Goal: Navigation & Orientation: Find specific page/section

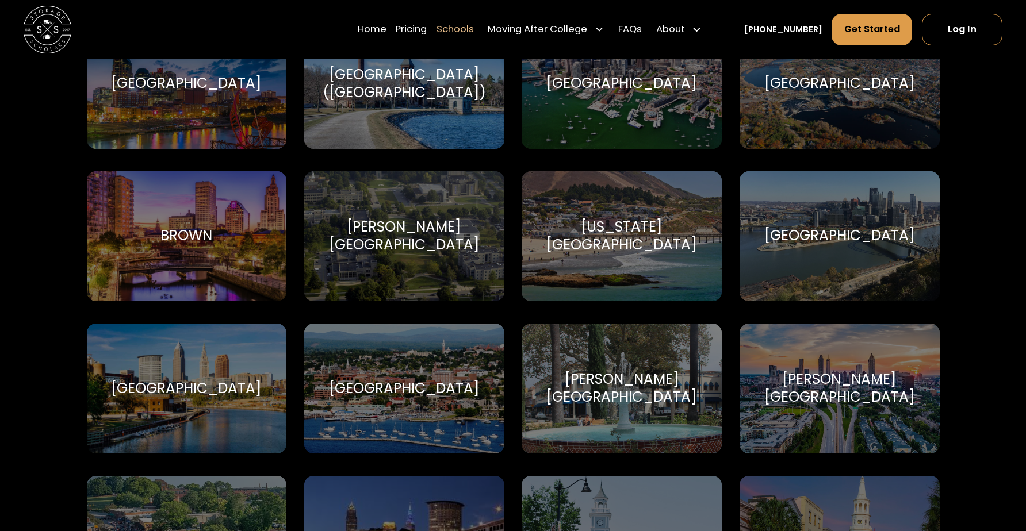
scroll to position [892, 0]
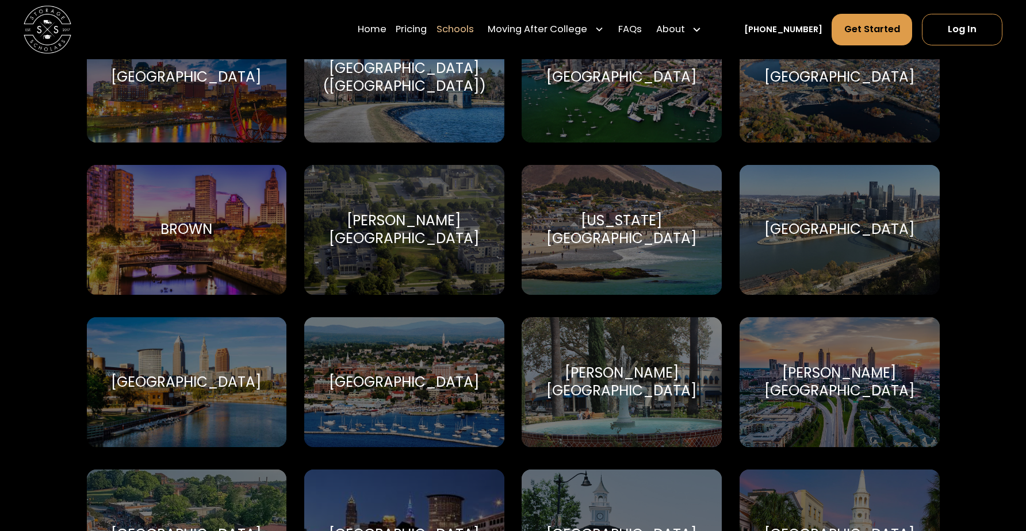
click at [148, 345] on div "Case Western Reserve University Case Western Reserve University" at bounding box center [187, 382] width 200 height 131
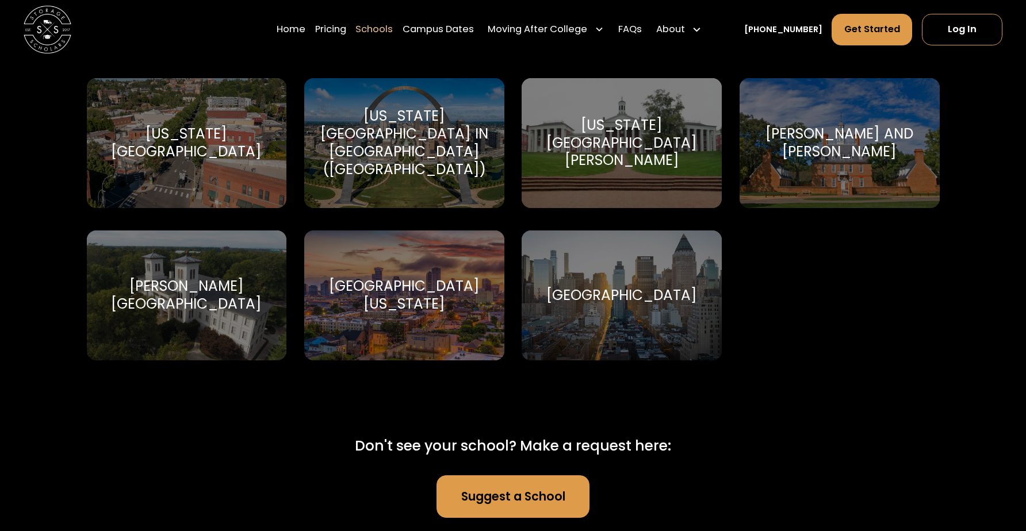
scroll to position [7126, 0]
